Goal: Task Accomplishment & Management: Manage account settings

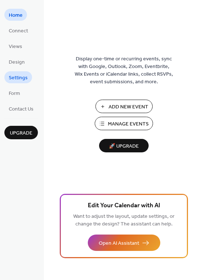
click at [25, 76] on span "Settings" at bounding box center [18, 78] width 19 height 8
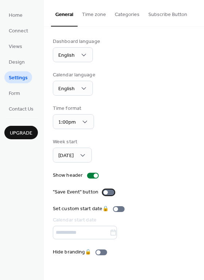
click at [105, 192] on div at bounding box center [105, 192] width 4 height 4
click at [16, 15] on span "Home" at bounding box center [16, 16] width 14 height 8
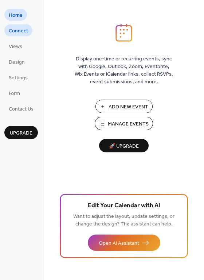
click at [18, 30] on span "Connect" at bounding box center [18, 31] width 19 height 8
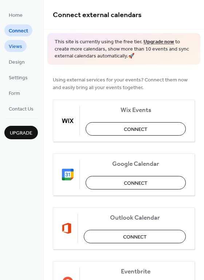
click at [18, 46] on span "Views" at bounding box center [15, 47] width 13 height 8
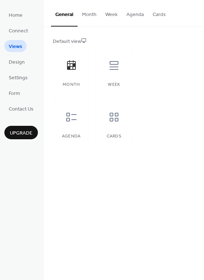
click at [85, 15] on button "Month" at bounding box center [89, 13] width 23 height 26
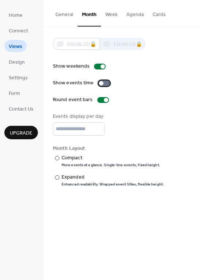
click at [101, 83] on div at bounding box center [101, 83] width 4 height 4
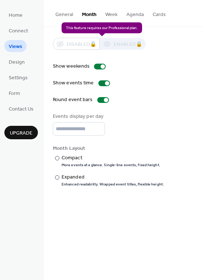
click at [122, 43] on div "Disabled 🔒 Enabled 🔒" at bounding box center [99, 44] width 93 height 12
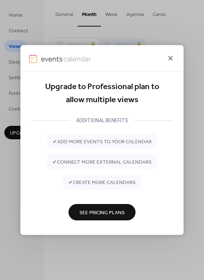
click at [169, 57] on icon at bounding box center [170, 58] width 9 height 9
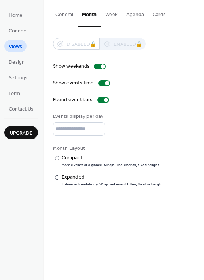
click at [112, 13] on button "Week" at bounding box center [111, 13] width 21 height 26
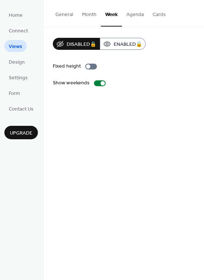
click at [134, 13] on button "Agenda" at bounding box center [135, 13] width 26 height 26
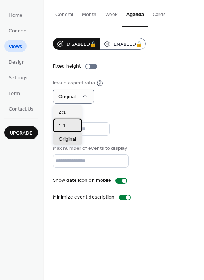
click at [64, 126] on span "1:1" at bounding box center [62, 126] width 7 height 8
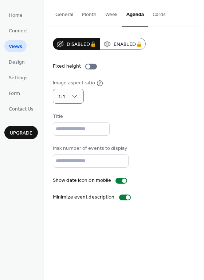
click at [156, 15] on button "Cards" at bounding box center [159, 13] width 22 height 26
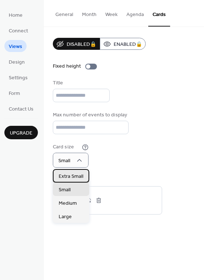
click at [74, 176] on span "Extra Small" at bounding box center [71, 177] width 25 height 8
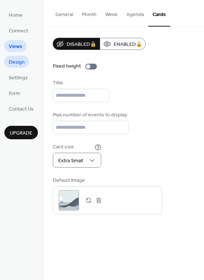
click at [14, 60] on span "Design" at bounding box center [17, 63] width 16 height 8
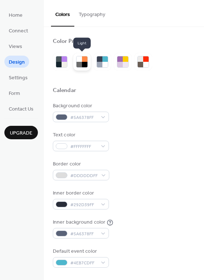
click at [83, 59] on div at bounding box center [84, 58] width 5 height 5
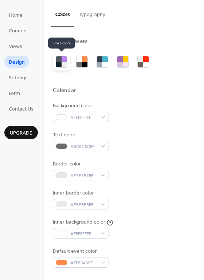
click at [59, 62] on div at bounding box center [58, 64] width 5 height 5
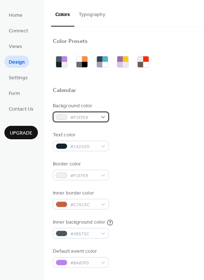
click at [91, 116] on span "#F1EFE9" at bounding box center [83, 118] width 27 height 8
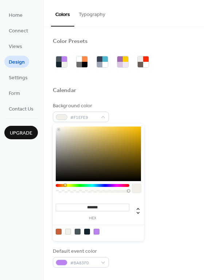
drag, startPoint x: 86, startPoint y: 207, endPoint x: 108, endPoint y: 207, distance: 21.9
click at [108, 207] on input "*******" at bounding box center [93, 208] width 74 height 8
type input "*******"
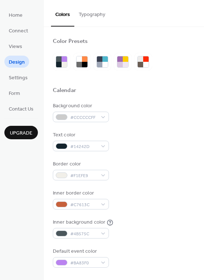
click at [176, 144] on div "Text color #14242D" at bounding box center [124, 141] width 142 height 20
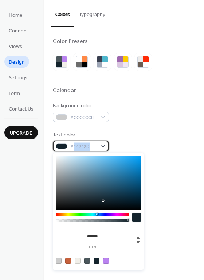
drag, startPoint x: 74, startPoint y: 145, endPoint x: 96, endPoint y: 145, distance: 21.9
click at [96, 145] on span "#14242D" at bounding box center [83, 147] width 27 height 8
click at [104, 146] on div "#14242D" at bounding box center [81, 146] width 56 height 11
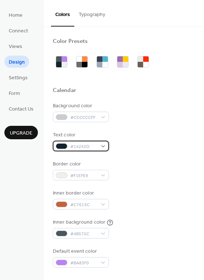
click at [104, 146] on div "#14242D" at bounding box center [81, 146] width 56 height 11
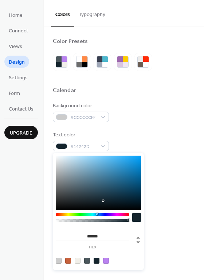
drag, startPoint x: 87, startPoint y: 236, endPoint x: 116, endPoint y: 235, distance: 28.8
click at [116, 235] on input "*******" at bounding box center [93, 237] width 74 height 8
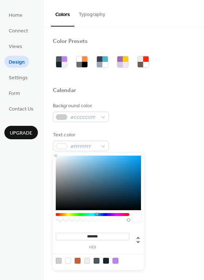
type input "*******"
click at [67, 260] on div at bounding box center [68, 261] width 6 height 6
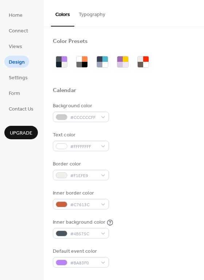
click at [160, 114] on div "Background color #CCCCCCFF" at bounding box center [124, 112] width 142 height 20
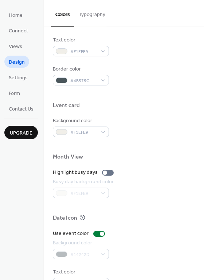
scroll to position [312, 0]
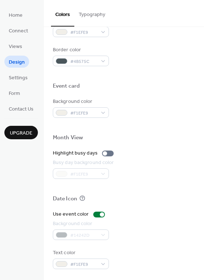
click at [104, 234] on div "#14242D" at bounding box center [81, 235] width 56 height 11
click at [100, 215] on div at bounding box center [102, 215] width 4 height 4
click at [99, 215] on div at bounding box center [99, 215] width 12 height 6
click at [100, 215] on div at bounding box center [102, 215] width 4 height 4
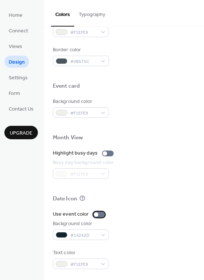
click at [99, 215] on div at bounding box center [99, 215] width 12 height 6
click at [100, 215] on div at bounding box center [102, 215] width 4 height 4
click at [15, 91] on span "Form" at bounding box center [14, 94] width 11 height 8
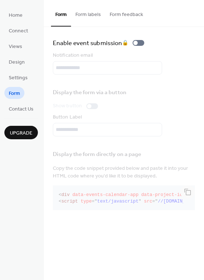
click at [91, 12] on button "Form labels" at bounding box center [88, 13] width 34 height 26
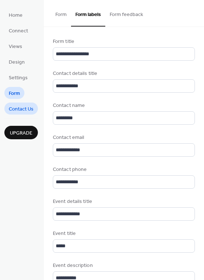
click at [23, 110] on span "Contact Us" at bounding box center [21, 110] width 25 height 8
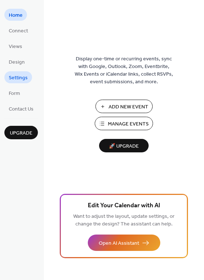
click at [22, 76] on span "Settings" at bounding box center [18, 78] width 19 height 8
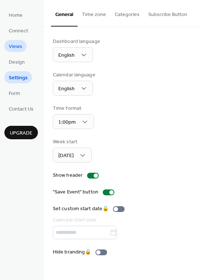
click at [20, 46] on span "Views" at bounding box center [15, 47] width 13 height 8
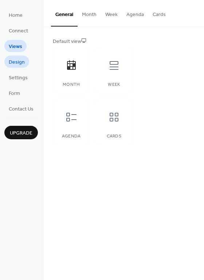
click at [14, 62] on span "Design" at bounding box center [17, 63] width 16 height 8
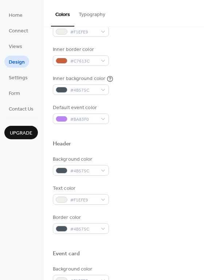
scroll to position [146, 0]
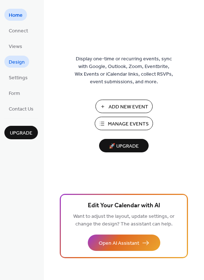
click at [16, 62] on span "Design" at bounding box center [17, 63] width 16 height 8
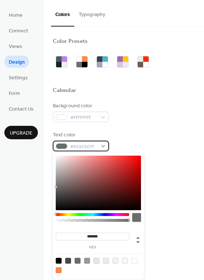
click at [103, 145] on div "#6C6C6CFF" at bounding box center [81, 146] width 56 height 11
click at [134, 260] on div at bounding box center [134, 261] width 6 height 6
type input "*******"
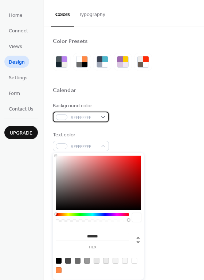
click at [101, 118] on div "#FFFFFFFF" at bounding box center [81, 117] width 56 height 11
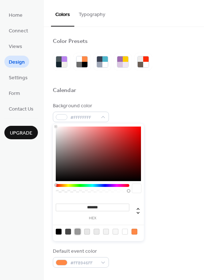
click at [76, 231] on div at bounding box center [78, 232] width 6 height 6
type input "*******"
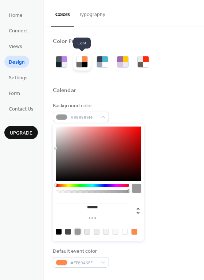
click at [80, 63] on div at bounding box center [78, 64] width 5 height 5
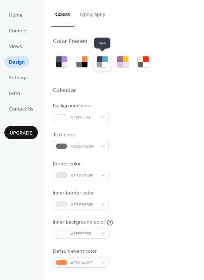
click at [99, 60] on div at bounding box center [99, 58] width 5 height 5
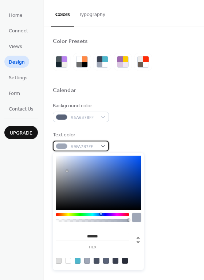
click at [105, 145] on div "#9FA7B7FF" at bounding box center [81, 146] width 56 height 11
drag, startPoint x: 86, startPoint y: 236, endPoint x: 107, endPoint y: 237, distance: 20.4
click at [107, 237] on input "*******" at bounding box center [93, 237] width 74 height 8
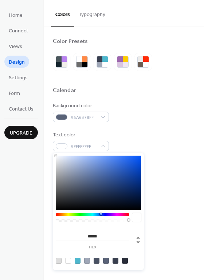
type input "*******"
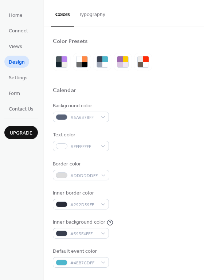
click at [144, 124] on div "Background color #5A6378FF Text color #FFFFFFFF Border color #DDDDDDFF Inner bo…" at bounding box center [124, 185] width 142 height 166
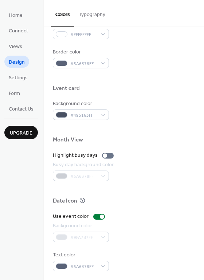
scroll to position [312, 0]
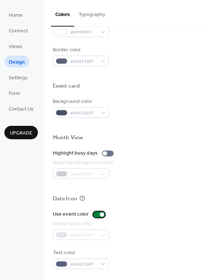
click at [100, 214] on div at bounding box center [102, 215] width 4 height 4
click at [100, 214] on div at bounding box center [99, 215] width 12 height 6
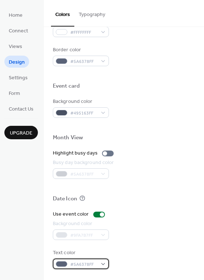
click at [102, 264] on div "#5A6378FF" at bounding box center [81, 264] width 56 height 11
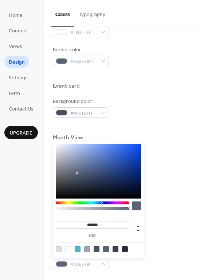
drag, startPoint x: 87, startPoint y: 225, endPoint x: 113, endPoint y: 226, distance: 26.2
click at [113, 226] on input "*******" at bounding box center [93, 225] width 74 height 8
type input "*******"
click at [142, 109] on div "Background color #495163FF" at bounding box center [124, 108] width 142 height 20
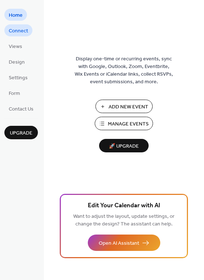
click at [20, 30] on span "Connect" at bounding box center [18, 31] width 19 height 8
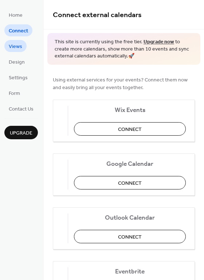
click at [14, 47] on span "Views" at bounding box center [15, 47] width 13 height 8
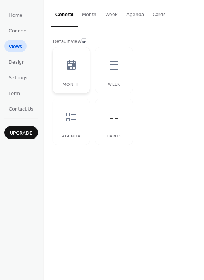
click at [71, 64] on icon at bounding box center [71, 64] width 9 height 9
click at [110, 117] on icon at bounding box center [114, 117] width 12 height 12
click at [72, 115] on icon at bounding box center [72, 117] width 12 height 12
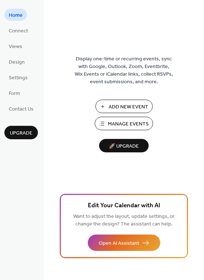
click at [112, 125] on span "Manage Events" at bounding box center [128, 125] width 41 height 8
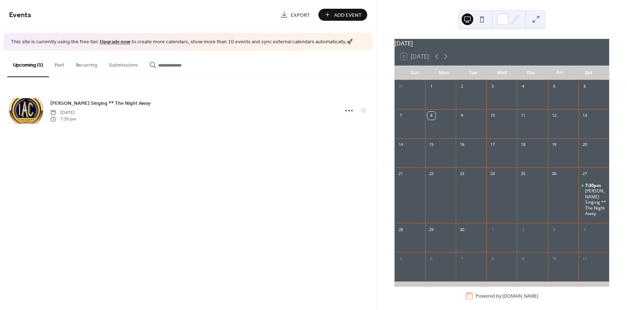
click at [84, 64] on button "Recurring" at bounding box center [86, 64] width 33 height 26
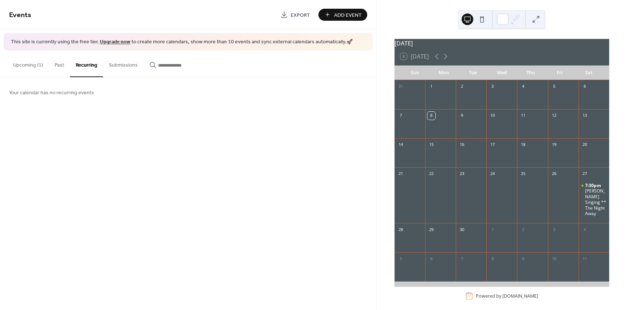
click at [23, 63] on button "Upcoming (1)" at bounding box center [28, 64] width 42 height 26
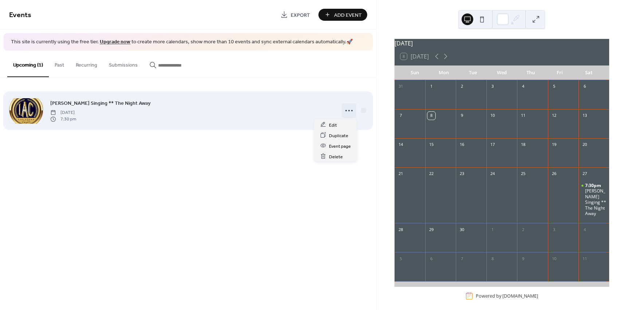
click at [350, 110] on icon at bounding box center [349, 111] width 12 height 12
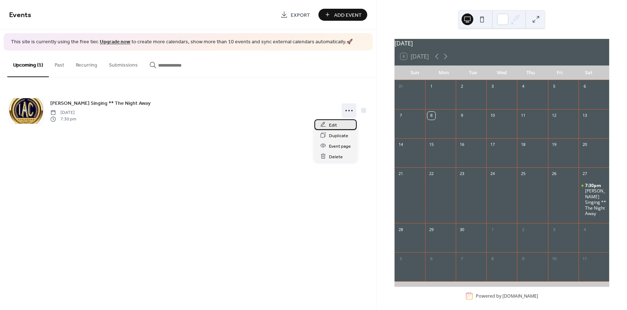
click at [331, 124] on span "Edit" at bounding box center [333, 125] width 8 height 8
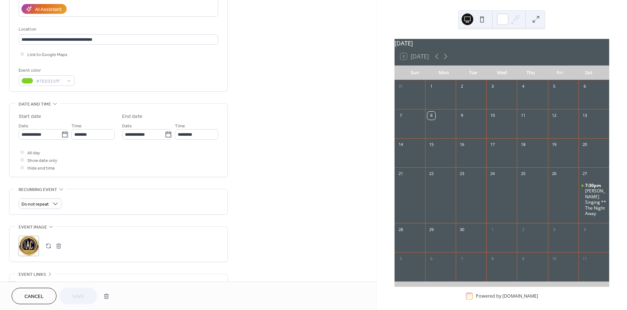
scroll to position [146, 0]
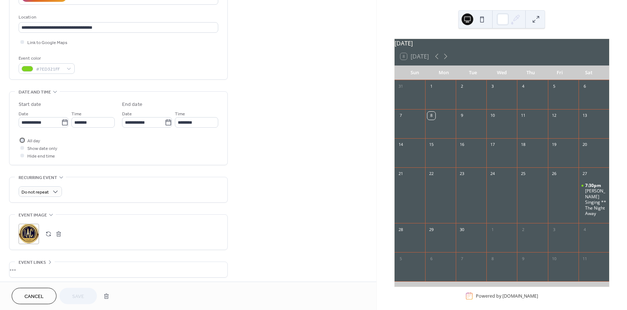
click at [23, 139] on div at bounding box center [22, 140] width 4 height 4
click at [21, 139] on icon at bounding box center [22, 140] width 2 height 2
click at [21, 139] on div at bounding box center [22, 140] width 4 height 4
click at [22, 139] on icon at bounding box center [22, 140] width 2 height 2
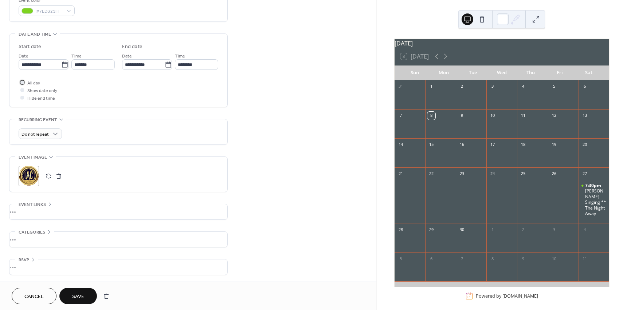
scroll to position [204, 0]
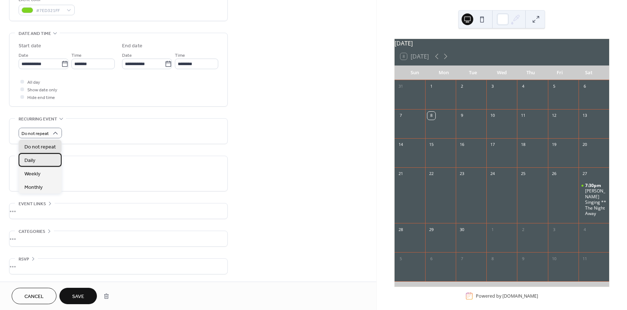
click at [30, 160] on span "Daily" at bounding box center [29, 161] width 11 height 8
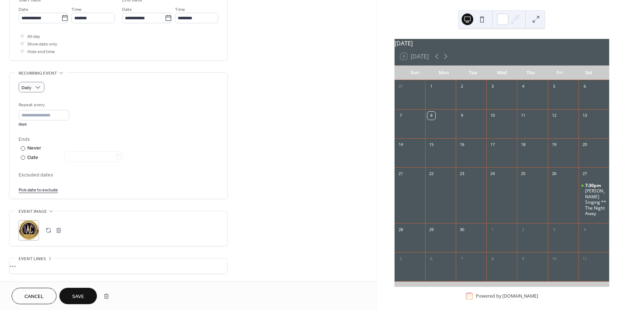
scroll to position [277, 0]
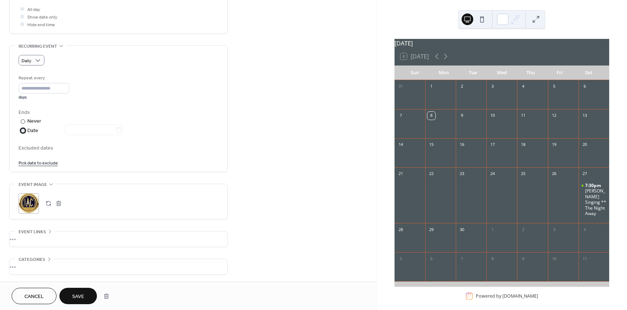
click at [24, 129] on div at bounding box center [23, 131] width 4 height 4
click at [118, 128] on icon at bounding box center [118, 129] width 7 height 7
click at [115, 128] on input "text" at bounding box center [89, 130] width 51 height 11
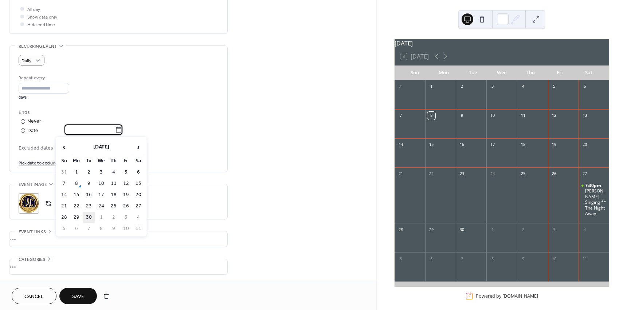
click at [90, 215] on td "30" at bounding box center [89, 217] width 12 height 11
type input "**********"
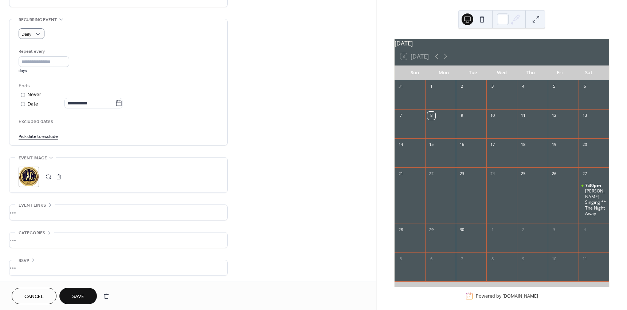
scroll to position [305, 0]
click at [79, 294] on span "Save" at bounding box center [78, 297] width 12 height 8
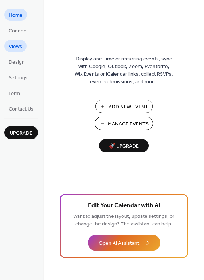
click at [15, 43] on span "Views" at bounding box center [15, 47] width 13 height 8
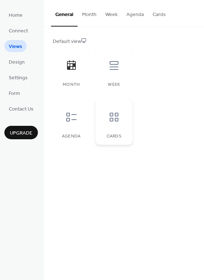
click at [115, 117] on icon at bounding box center [114, 117] width 12 height 12
click at [72, 66] on icon at bounding box center [71, 64] width 9 height 9
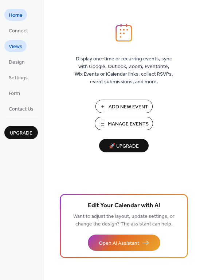
click at [7, 44] on link "Views" at bounding box center [15, 46] width 22 height 12
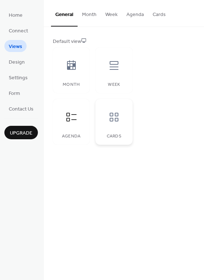
click at [113, 114] on icon at bounding box center [114, 117] width 9 height 9
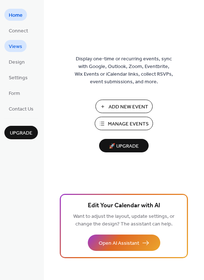
click at [16, 44] on span "Views" at bounding box center [15, 47] width 13 height 8
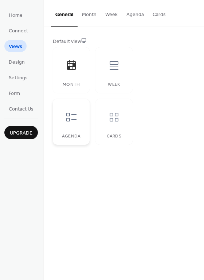
click at [74, 118] on icon at bounding box center [72, 117] width 12 height 12
click at [113, 118] on icon at bounding box center [114, 117] width 12 height 12
click at [71, 114] on icon at bounding box center [72, 117] width 12 height 12
click at [113, 63] on icon at bounding box center [114, 66] width 12 height 12
click at [71, 116] on icon at bounding box center [72, 117] width 12 height 12
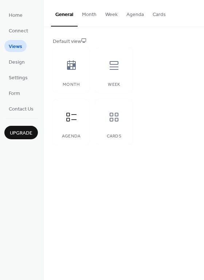
click at [133, 15] on button "Agenda" at bounding box center [135, 13] width 26 height 26
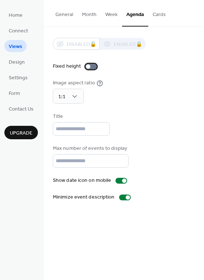
drag, startPoint x: 88, startPoint y: 66, endPoint x: 94, endPoint y: 66, distance: 6.6
click at [88, 66] on div at bounding box center [88, 66] width 4 height 4
click at [123, 197] on div at bounding box center [125, 198] width 12 height 6
click at [121, 197] on div at bounding box center [122, 198] width 4 height 4
click at [155, 14] on button "Cards" at bounding box center [159, 13] width 22 height 26
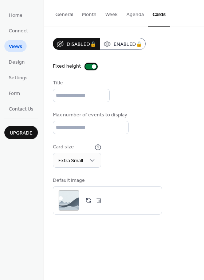
click at [90, 67] on div at bounding box center [91, 67] width 12 height 6
click at [17, 61] on span "Design" at bounding box center [17, 63] width 16 height 8
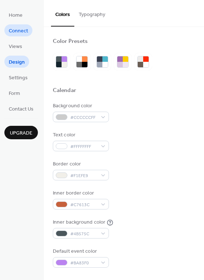
click at [17, 27] on span "Connect" at bounding box center [18, 31] width 19 height 8
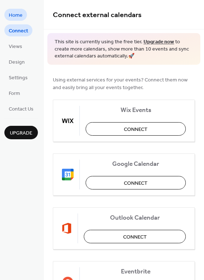
click at [18, 16] on span "Home" at bounding box center [16, 16] width 14 height 8
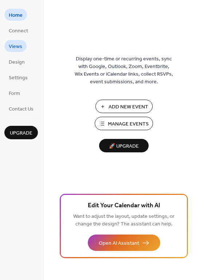
click at [16, 46] on span "Views" at bounding box center [15, 47] width 13 height 8
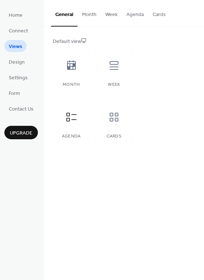
click at [154, 12] on button "Cards" at bounding box center [159, 13] width 22 height 26
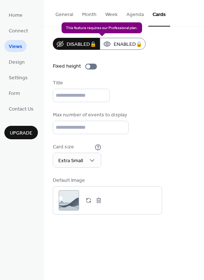
click at [131, 46] on div "Disabled 🔒 Enabled 🔒" at bounding box center [99, 44] width 93 height 12
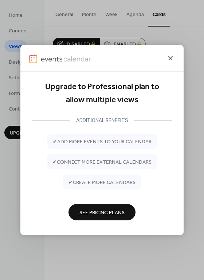
click at [168, 57] on icon at bounding box center [170, 58] width 9 height 9
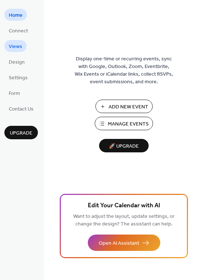
click at [17, 46] on span "Views" at bounding box center [15, 47] width 13 height 8
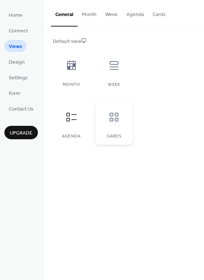
click at [115, 115] on icon at bounding box center [114, 117] width 9 height 9
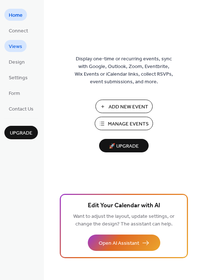
click at [15, 46] on span "Views" at bounding box center [15, 47] width 13 height 8
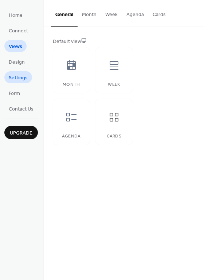
click at [18, 77] on span "Settings" at bounding box center [18, 78] width 19 height 8
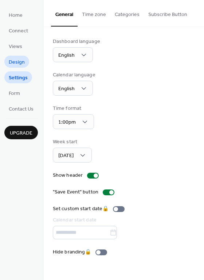
click at [23, 62] on span "Design" at bounding box center [17, 63] width 16 height 8
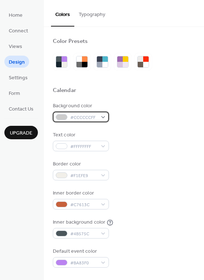
click at [103, 118] on div "#CCCCCCFF" at bounding box center [81, 117] width 56 height 11
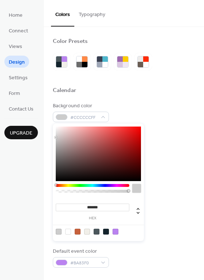
click at [96, 232] on div at bounding box center [97, 232] width 6 height 6
type input "*******"
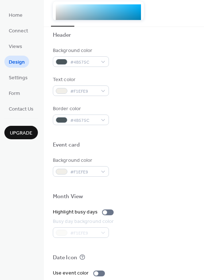
scroll to position [255, 0]
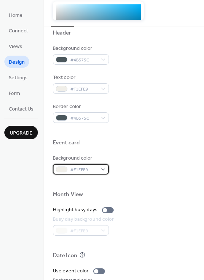
click at [102, 169] on div "#F1EFE9" at bounding box center [81, 169] width 56 height 11
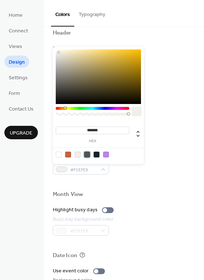
click at [86, 152] on div at bounding box center [87, 155] width 6 height 6
type input "*******"
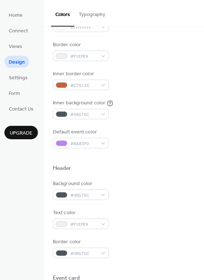
scroll to position [109, 0]
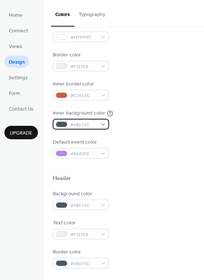
click at [102, 122] on div "#4B575C" at bounding box center [81, 124] width 56 height 11
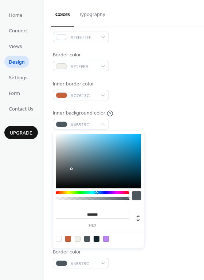
drag, startPoint x: 87, startPoint y: 213, endPoint x: 114, endPoint y: 212, distance: 26.6
click at [114, 212] on input "*******" at bounding box center [93, 215] width 74 height 8
type input "*******"
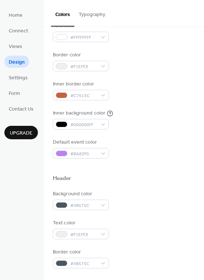
click at [181, 150] on div "Default event color #BA83F0" at bounding box center [124, 149] width 142 height 20
click at [102, 123] on div "#000000FF" at bounding box center [81, 124] width 56 height 11
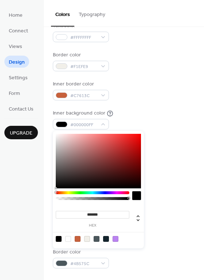
click at [59, 237] on div at bounding box center [59, 239] width 6 height 6
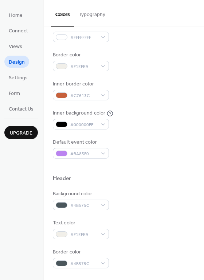
click at [169, 160] on div at bounding box center [124, 167] width 142 height 16
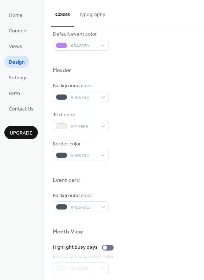
scroll to position [219, 0]
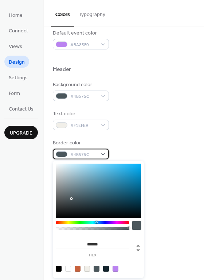
click at [105, 153] on div "#4B575C" at bounding box center [81, 154] width 56 height 11
click at [68, 269] on div at bounding box center [68, 269] width 6 height 6
type input "*******"
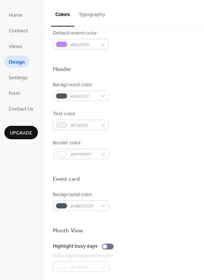
click at [155, 120] on div "Text color #F1EFE9" at bounding box center [124, 120] width 142 height 20
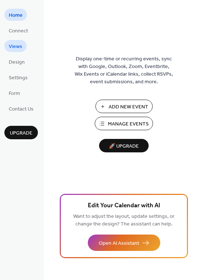
click at [17, 47] on span "Views" at bounding box center [15, 47] width 13 height 8
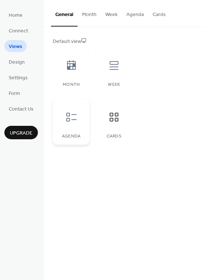
click at [71, 121] on icon at bounding box center [72, 117] width 12 height 12
click at [112, 121] on icon at bounding box center [114, 117] width 12 height 12
click at [156, 14] on button "Cards" at bounding box center [159, 13] width 22 height 26
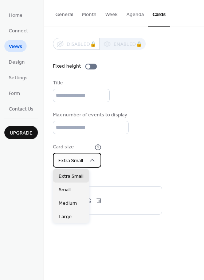
click at [93, 160] on icon at bounding box center [92, 160] width 7 height 7
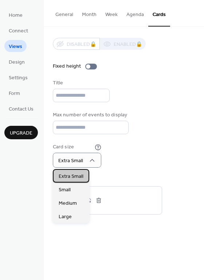
click at [75, 177] on span "Extra Small" at bounding box center [71, 177] width 25 height 8
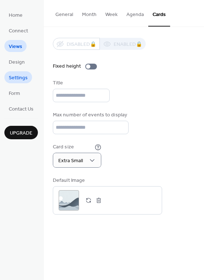
click at [19, 77] on span "Settings" at bounding box center [18, 78] width 19 height 8
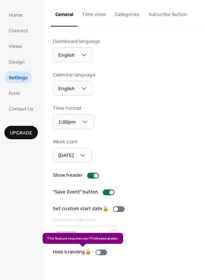
click at [99, 252] on div "Hide branding 🔒" at bounding box center [81, 253] width 57 height 8
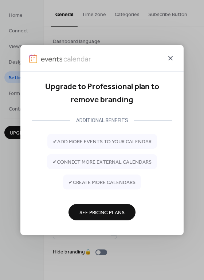
click at [170, 57] on icon at bounding box center [170, 58] width 9 height 9
